Goal: Information Seeking & Learning: Learn about a topic

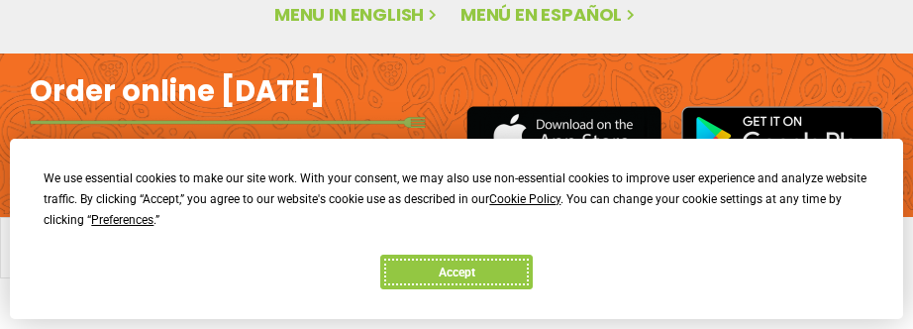
click at [533, 255] on button "Accept" at bounding box center [456, 272] width 153 height 35
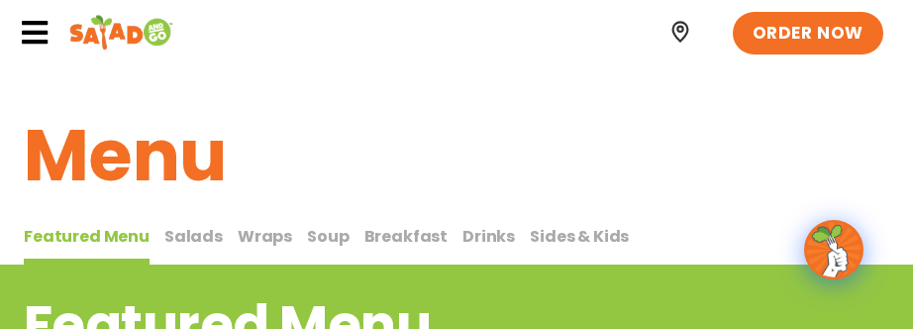
click at [242, 239] on span "Wraps" at bounding box center [265, 236] width 54 height 23
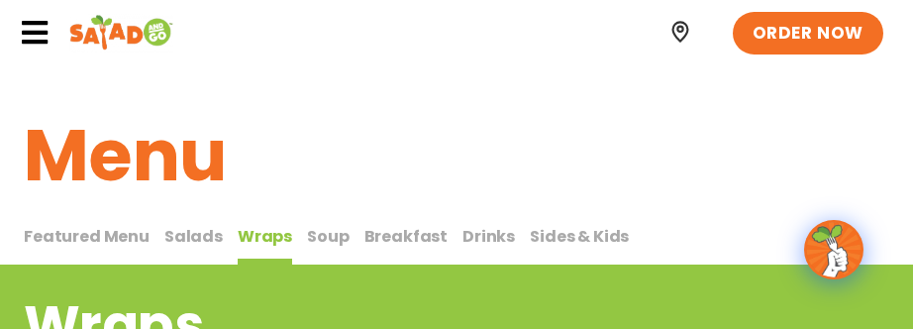
click at [470, 240] on span "Drinks" at bounding box center [489, 236] width 52 height 23
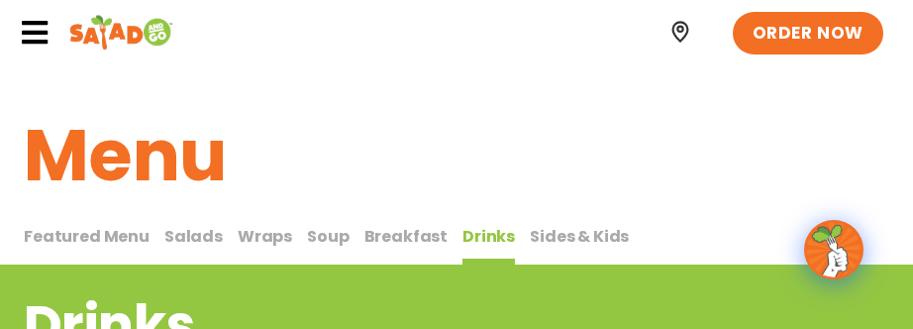
scroll to position [99, 0]
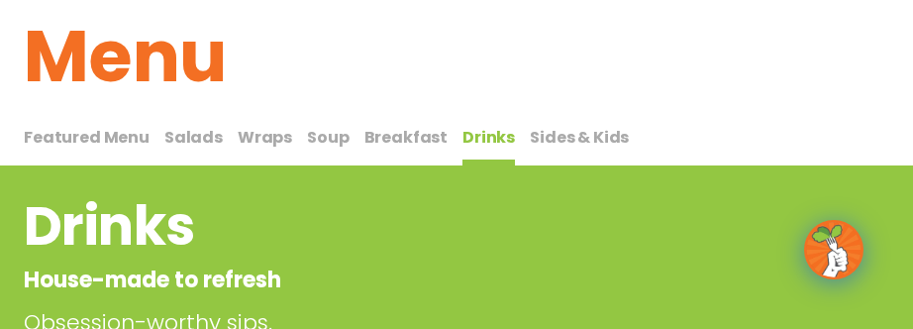
click at [384, 141] on span "Breakfast" at bounding box center [406, 137] width 84 height 23
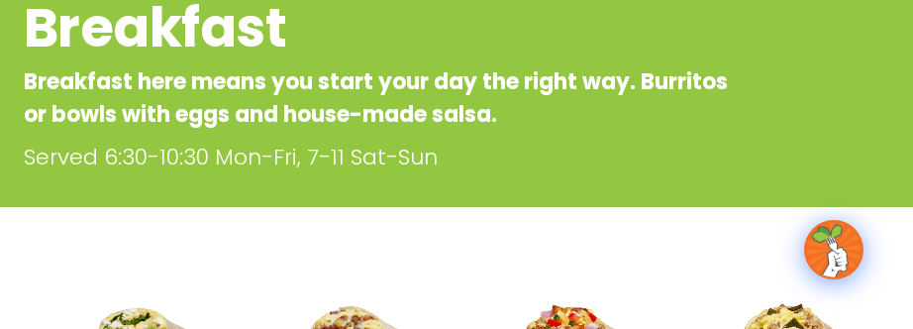
scroll to position [594, 0]
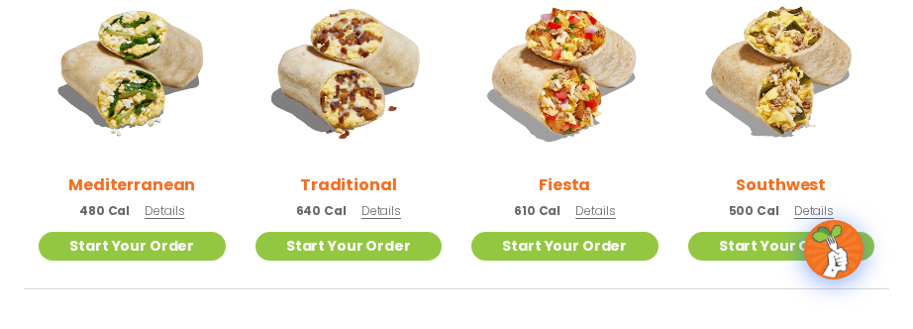
click at [594, 204] on span "Details" at bounding box center [595, 210] width 40 height 17
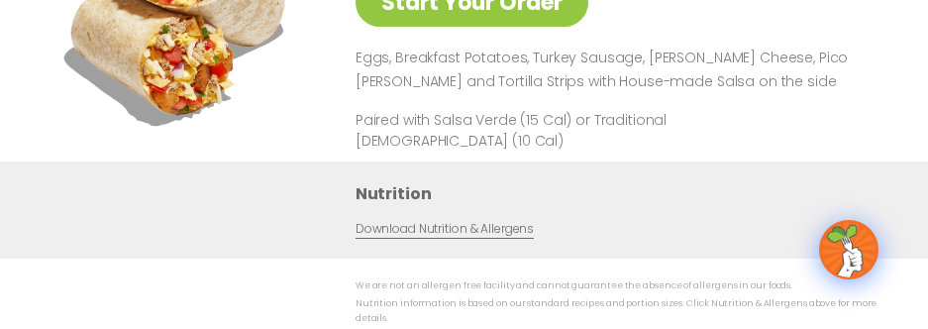
click at [898, 121] on div "Start Your Order Fiesta 610 Cal Served 6:30-10:30 Mon-Fri, 7-11 Sat-Sun Start Y…" at bounding box center [464, 165] width 928 height 645
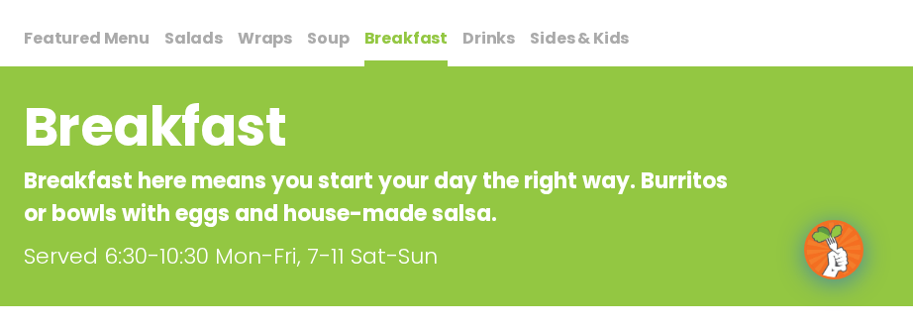
scroll to position [99, 0]
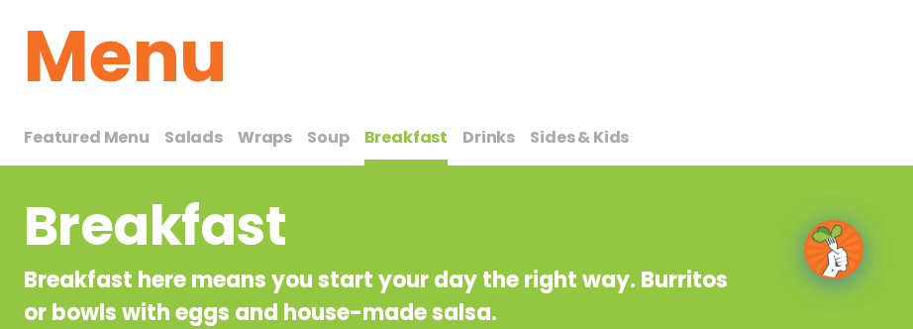
click at [113, 142] on span "Featured Menu" at bounding box center [87, 137] width 126 height 23
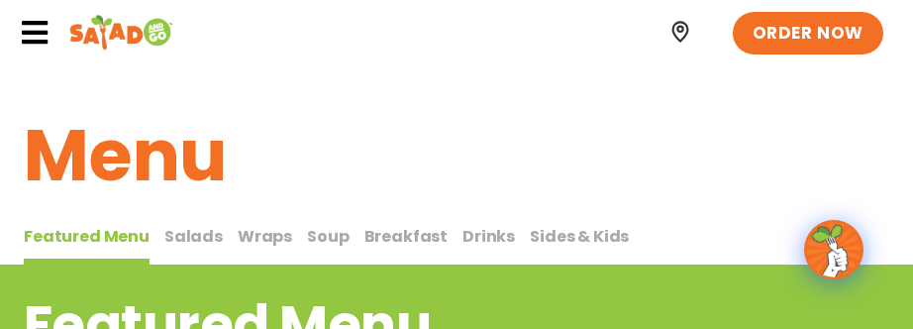
scroll to position [99, 0]
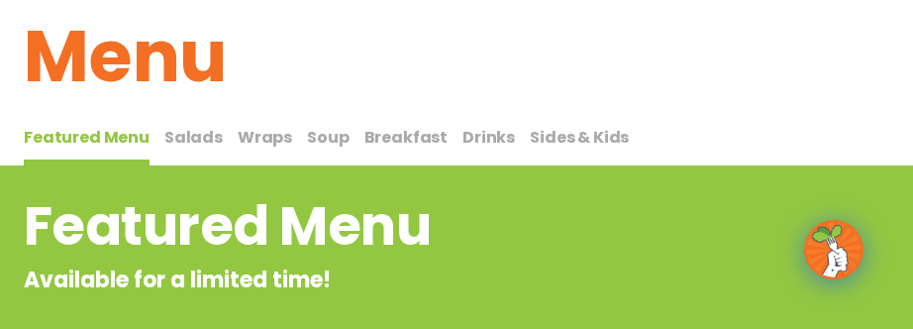
click at [481, 146] on span "Drinks" at bounding box center [489, 137] width 52 height 23
